Goal: Task Accomplishment & Management: Manage account settings

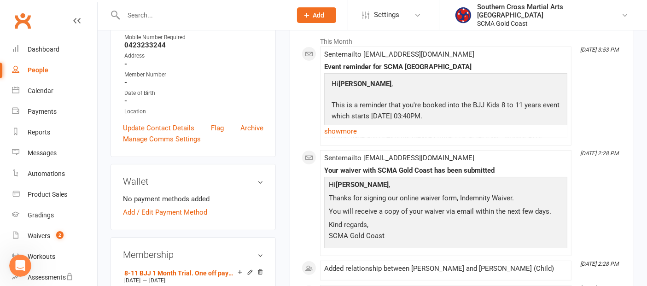
scroll to position [51, 0]
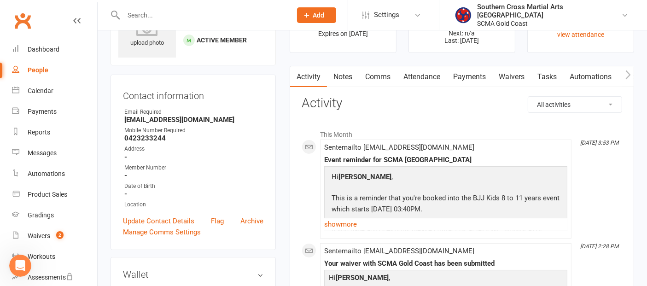
click at [516, 81] on link "Waivers" at bounding box center [511, 76] width 39 height 21
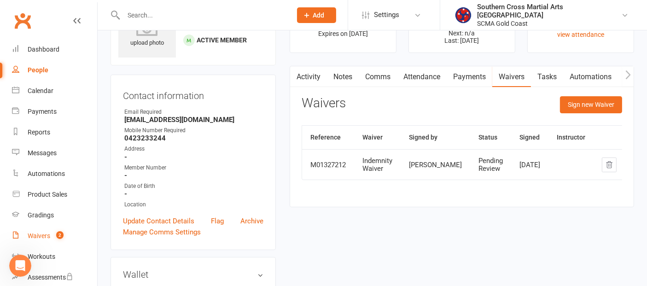
click at [36, 232] on div "Waivers" at bounding box center [39, 235] width 23 height 7
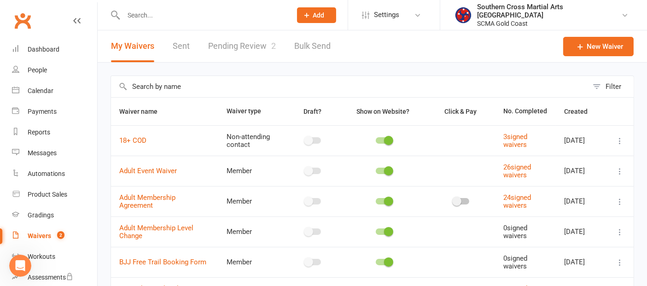
click at [251, 43] on link "Pending Review 2" at bounding box center [242, 46] width 68 height 32
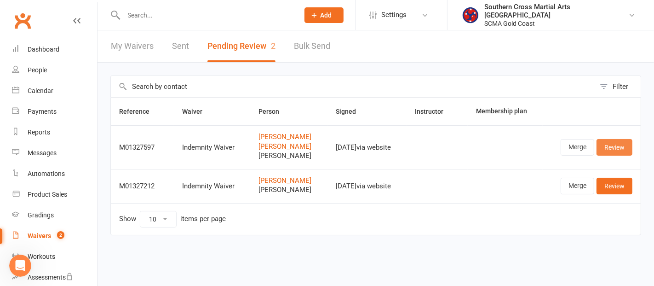
click at [609, 143] on link "Review" at bounding box center [615, 147] width 36 height 17
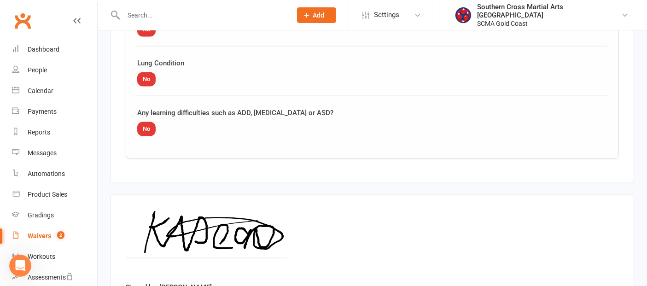
scroll to position [1460, 0]
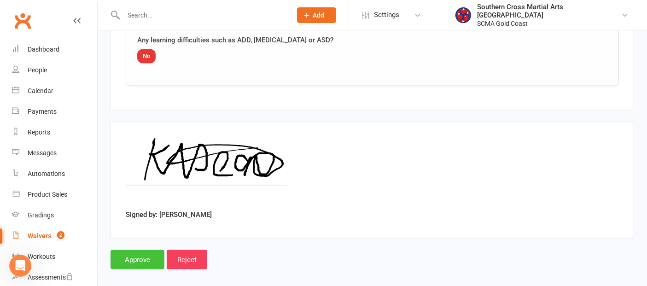
click at [147, 250] on input "Approve" at bounding box center [137, 259] width 54 height 19
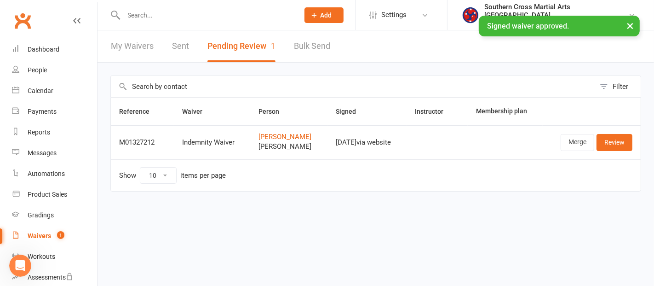
click at [49, 232] on div "Waivers" at bounding box center [39, 235] width 23 height 7
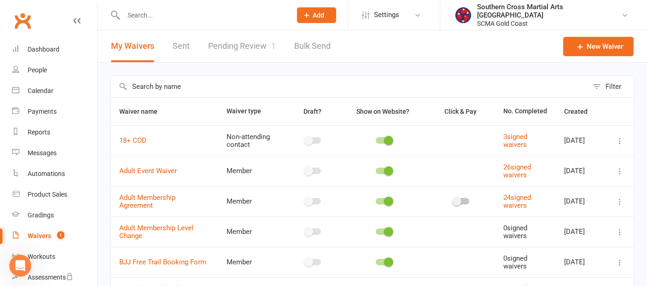
click at [258, 53] on link "Pending Review 1" at bounding box center [242, 46] width 68 height 32
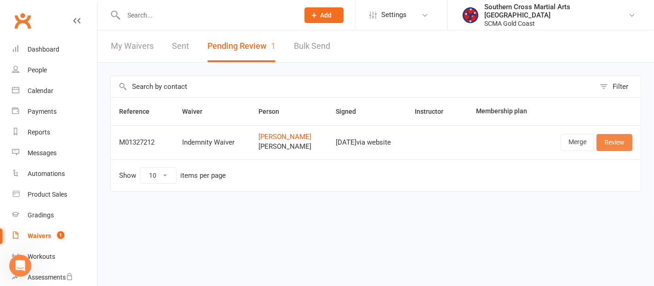
click at [609, 137] on link "Review" at bounding box center [615, 142] width 36 height 17
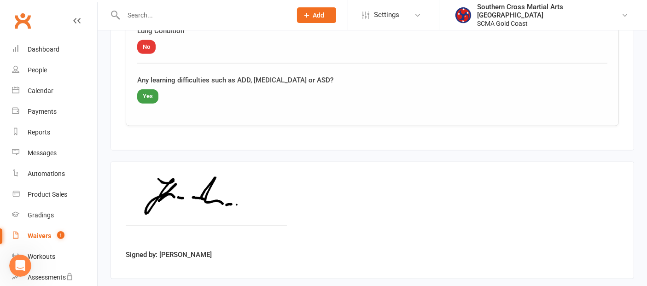
scroll to position [1161, 0]
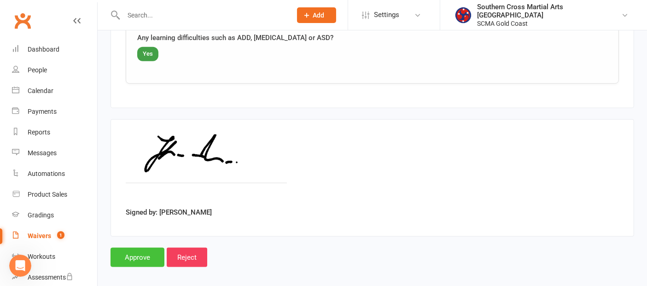
click at [145, 250] on input "Approve" at bounding box center [137, 257] width 54 height 19
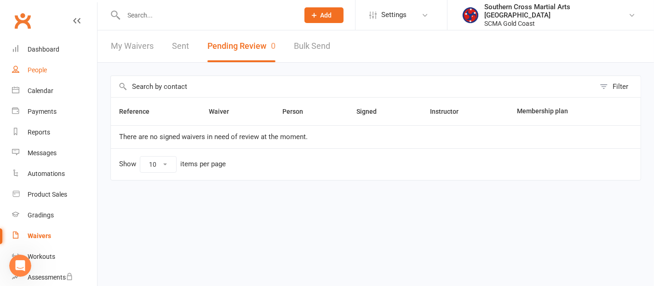
click at [28, 68] on div "People" at bounding box center [37, 69] width 19 height 7
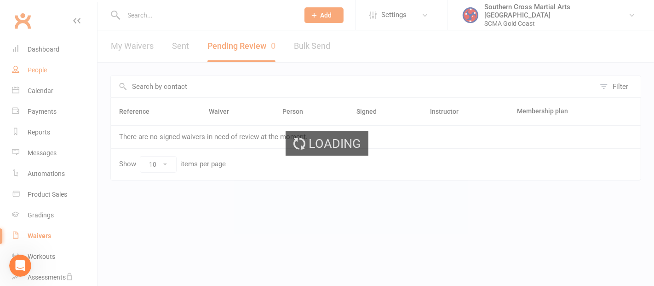
select select "100"
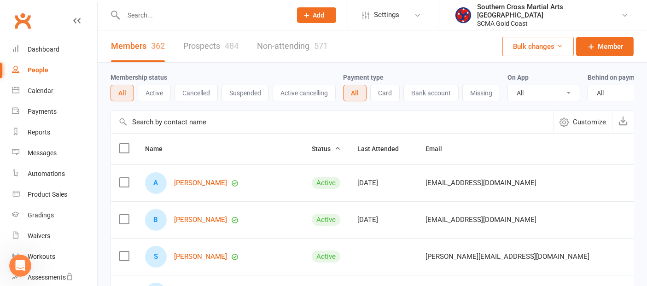
click at [25, 262] on icon "Open Intercom Messenger" at bounding box center [20, 265] width 15 height 15
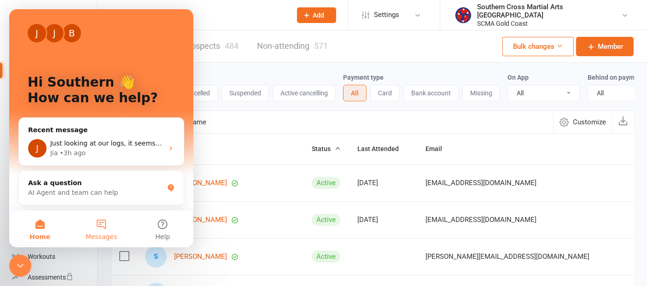
click at [97, 226] on button "Messages" at bounding box center [100, 228] width 61 height 37
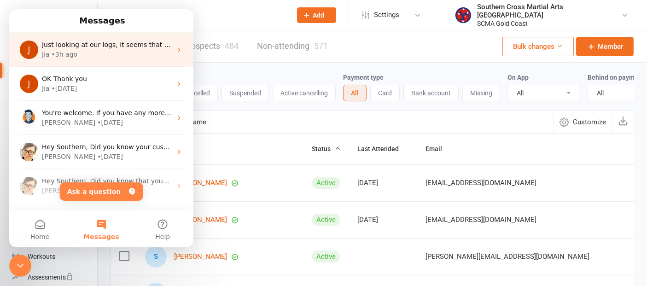
click at [87, 50] on div "Jia • 3h ago" at bounding box center [107, 55] width 130 height 10
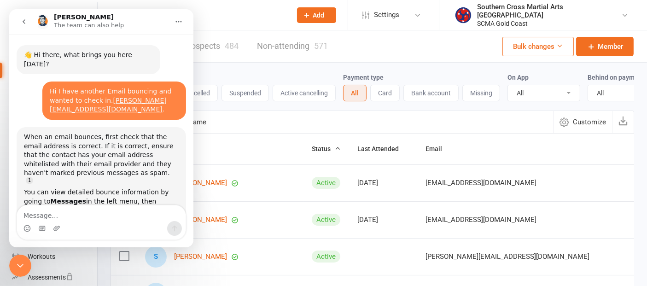
scroll to position [10, 0]
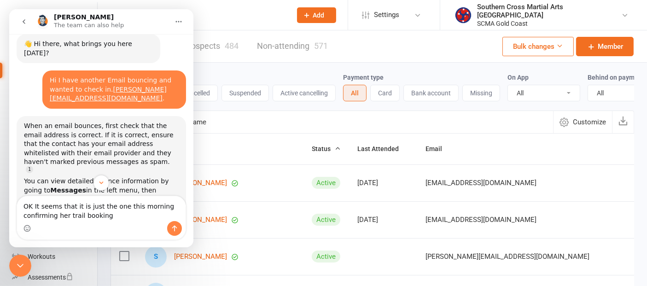
click at [294, 131] on input "text" at bounding box center [332, 122] width 442 height 22
click at [156, 204] on textarea "OK It seems that it is just the one this morning confirming her trail booking" at bounding box center [101, 208] width 168 height 25
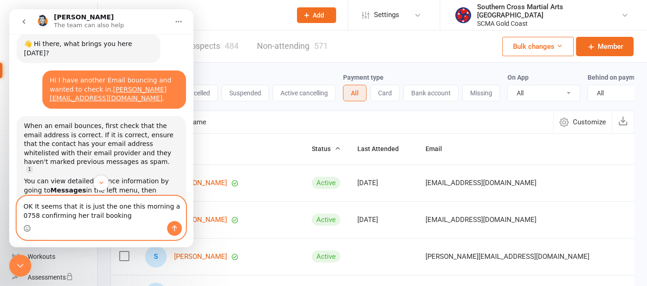
click at [115, 219] on textarea "OK It seems that it is just the one this morning a 0758 confirming her trail bo…" at bounding box center [101, 208] width 168 height 25
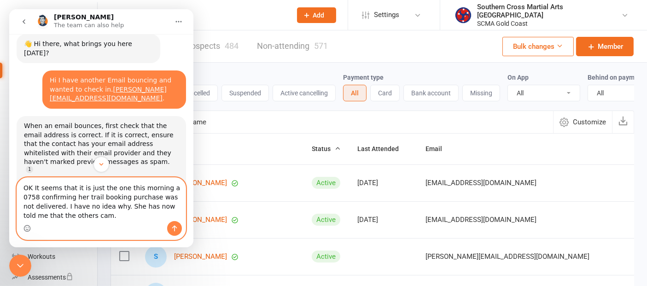
paste textarea "Your purchase with SCMA Gold Coast: #0781-9033302"
type textarea "OK It seems that it is just the one this morning a 0758 confirming her trail bo…"
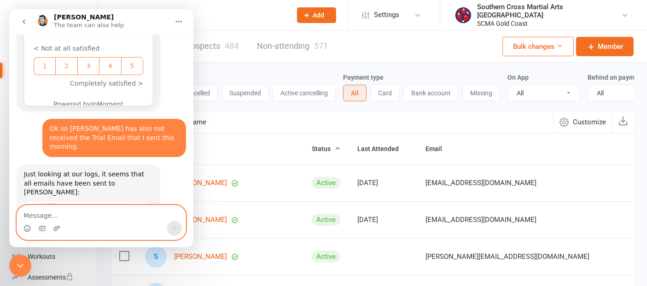
scroll to position [1399, 0]
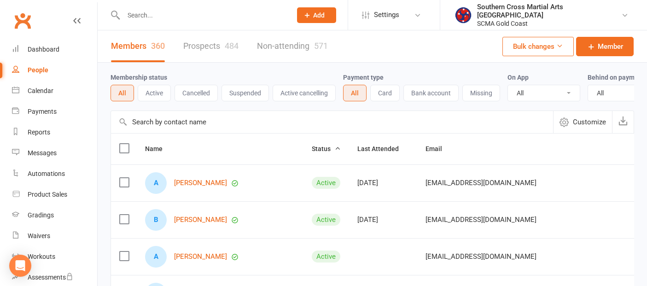
select select "100"
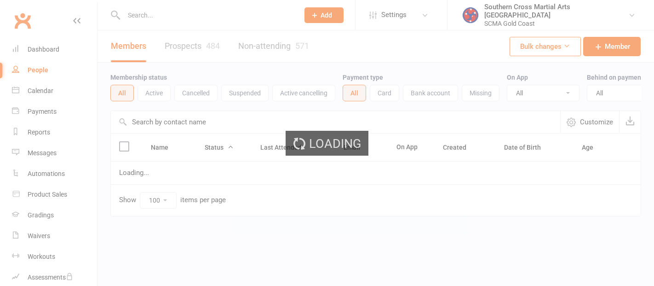
select select "100"
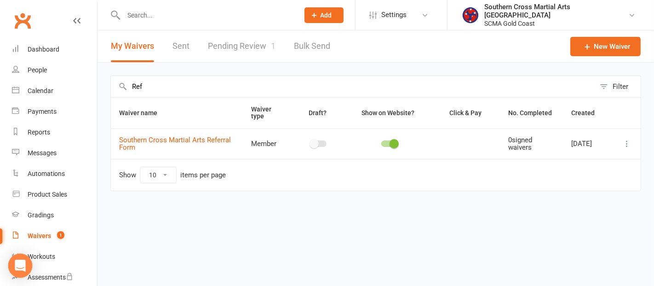
click at [21, 263] on icon "Open Intercom Messenger" at bounding box center [20, 266] width 11 height 12
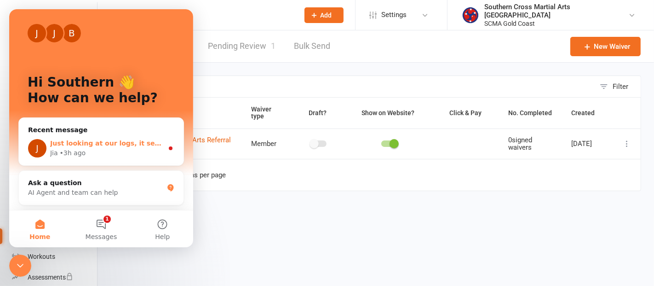
click at [88, 134] on div "J Just looking at our logs, it seems that all emails have been sent to [PERSON_…" at bounding box center [101, 148] width 165 height 34
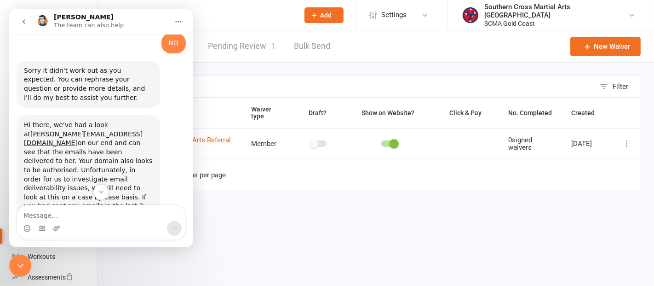
scroll to position [1327, 0]
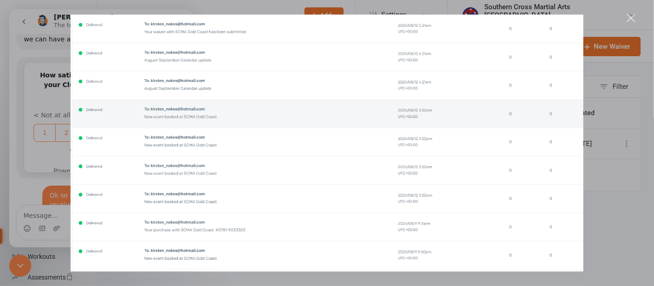
click at [19, 272] on div "Intercom messenger" at bounding box center [327, 143] width 654 height 286
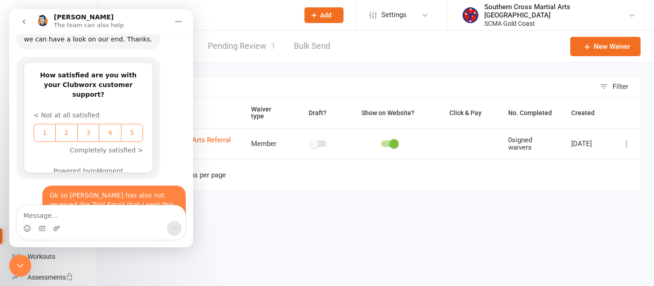
click at [301, 220] on html "Prospect Member Non-attending contact Class / event Appointment Grading event T…" at bounding box center [327, 115] width 654 height 230
click at [26, 259] on div "Close Intercom Messenger" at bounding box center [20, 265] width 22 height 22
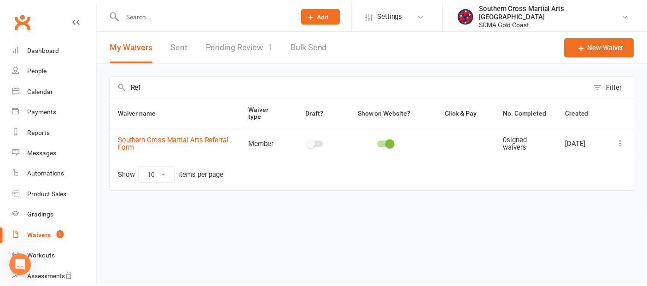
scroll to position [1327, 0]
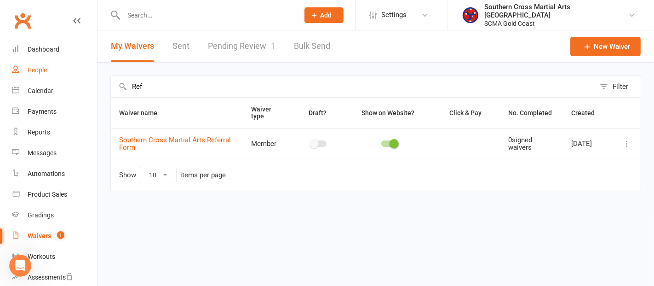
click at [40, 75] on link "People" at bounding box center [54, 70] width 85 height 21
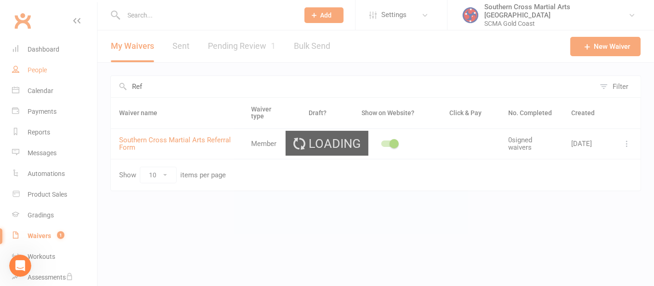
select select "100"
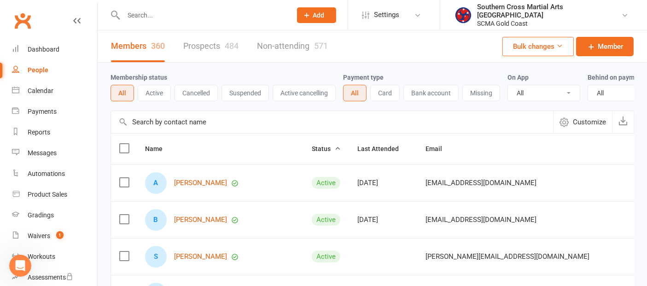
click at [157, 127] on input "text" at bounding box center [332, 122] width 442 height 22
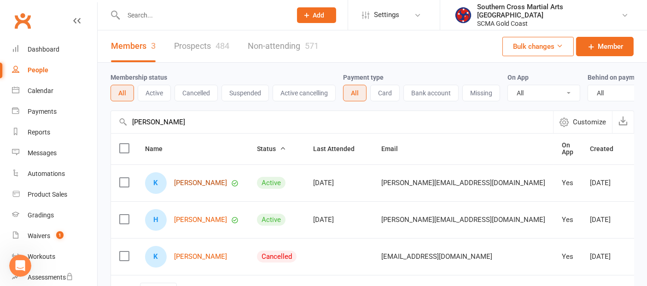
type input "[PERSON_NAME]"
click at [194, 187] on link "[PERSON_NAME]" at bounding box center [200, 183] width 53 height 8
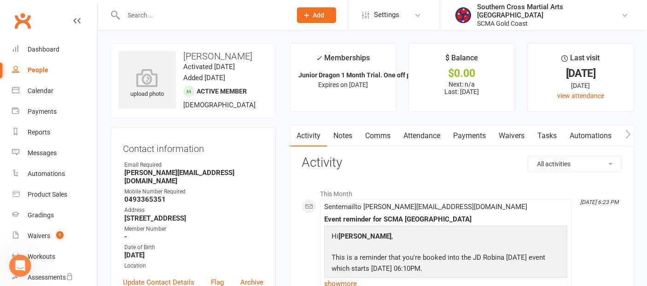
click at [520, 133] on link "Waivers" at bounding box center [511, 135] width 39 height 21
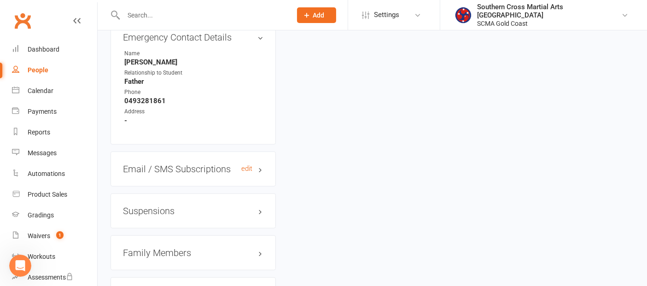
scroll to position [664, 0]
click at [166, 246] on h3 "Family Members" at bounding box center [193, 251] width 140 height 10
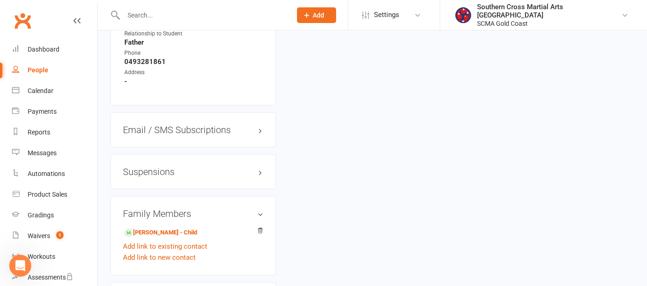
scroll to position [716, 0]
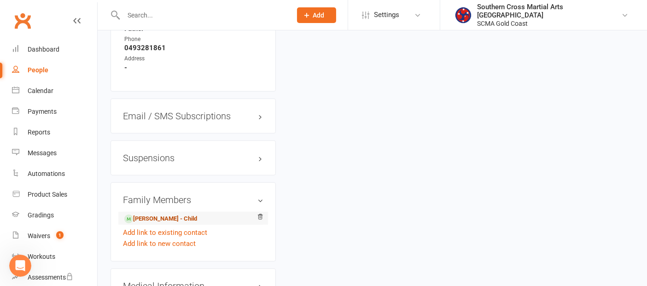
click at [175, 214] on link "Hamish Deane - Child" at bounding box center [160, 219] width 73 height 10
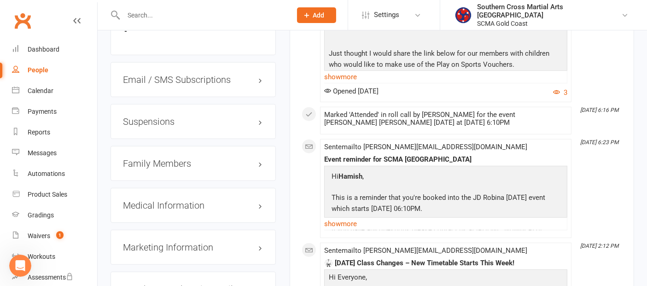
scroll to position [920, 0]
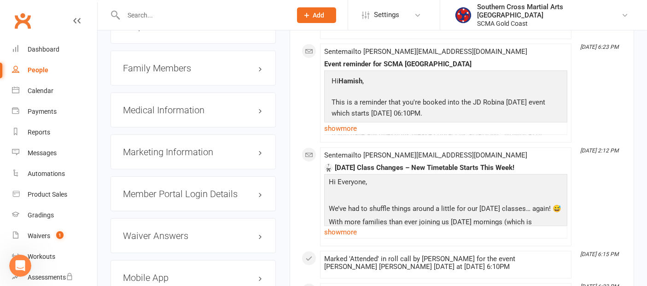
click at [162, 63] on h3 "Family Members" at bounding box center [193, 68] width 140 height 10
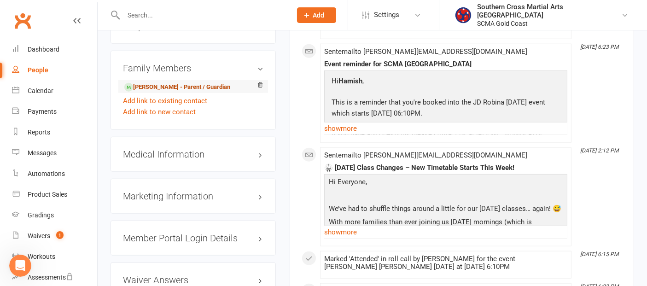
click at [162, 82] on link "Kirsten Deane - Parent / Guardian" at bounding box center [177, 87] width 106 height 10
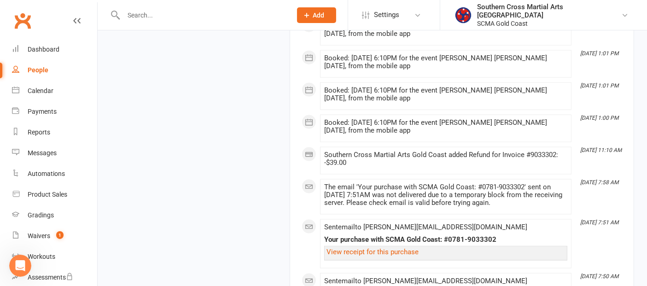
scroll to position [1278, 0]
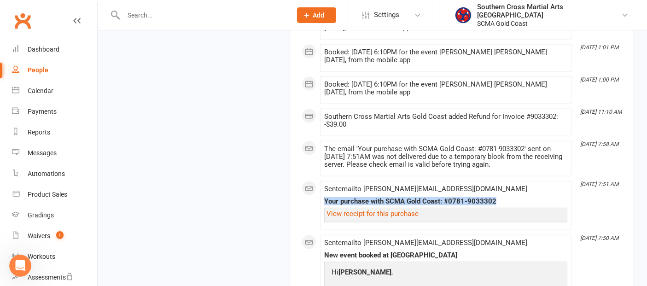
drag, startPoint x: 504, startPoint y: 210, endPoint x: 324, endPoint y: 211, distance: 179.5
click at [324, 205] on div "Your purchase with SCMA Gold Coast: #0781-9033302" at bounding box center [445, 201] width 243 height 8
copy div "Your purchase with SCMA Gold Coast: #0781-9033302"
